Goal: Find specific page/section: Find specific page/section

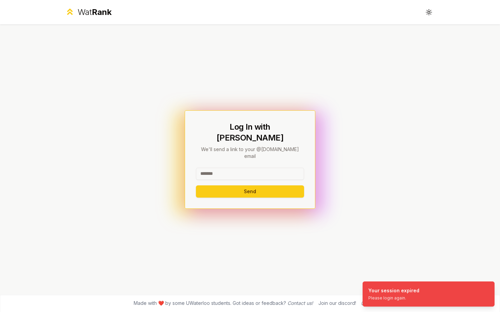
click at [239, 168] on input at bounding box center [250, 174] width 108 height 12
type input "******"
click at [196, 186] on button "Send" at bounding box center [250, 192] width 108 height 12
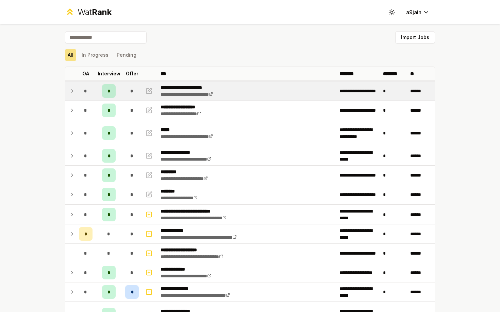
click at [80, 87] on div "*" at bounding box center [86, 91] width 14 height 14
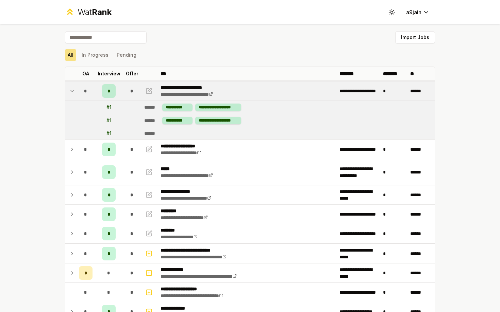
click at [79, 87] on div "*" at bounding box center [86, 91] width 14 height 14
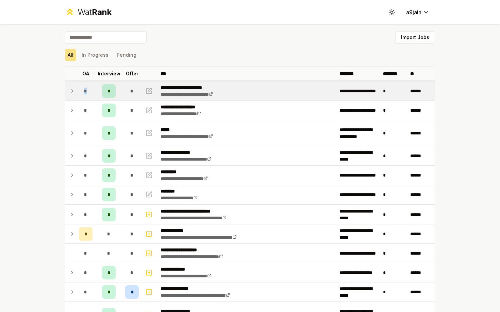
click at [79, 87] on div "*" at bounding box center [86, 91] width 14 height 14
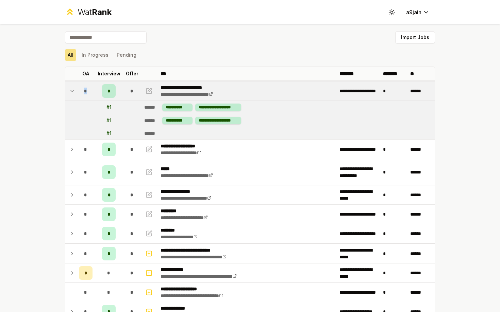
click at [79, 87] on div "*" at bounding box center [86, 91] width 14 height 14
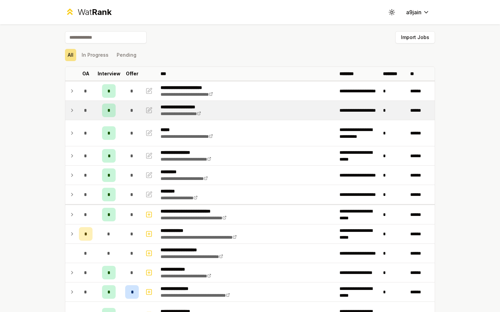
click at [73, 115] on td at bounding box center [70, 110] width 11 height 19
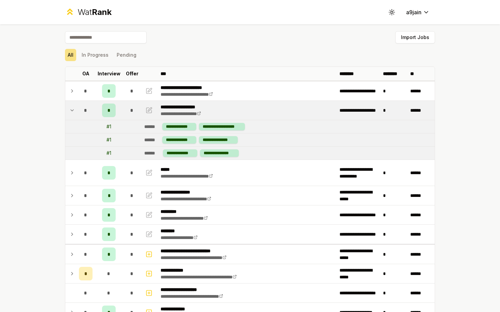
click at [73, 115] on td at bounding box center [70, 110] width 11 height 19
